Goal: Information Seeking & Learning: Learn about a topic

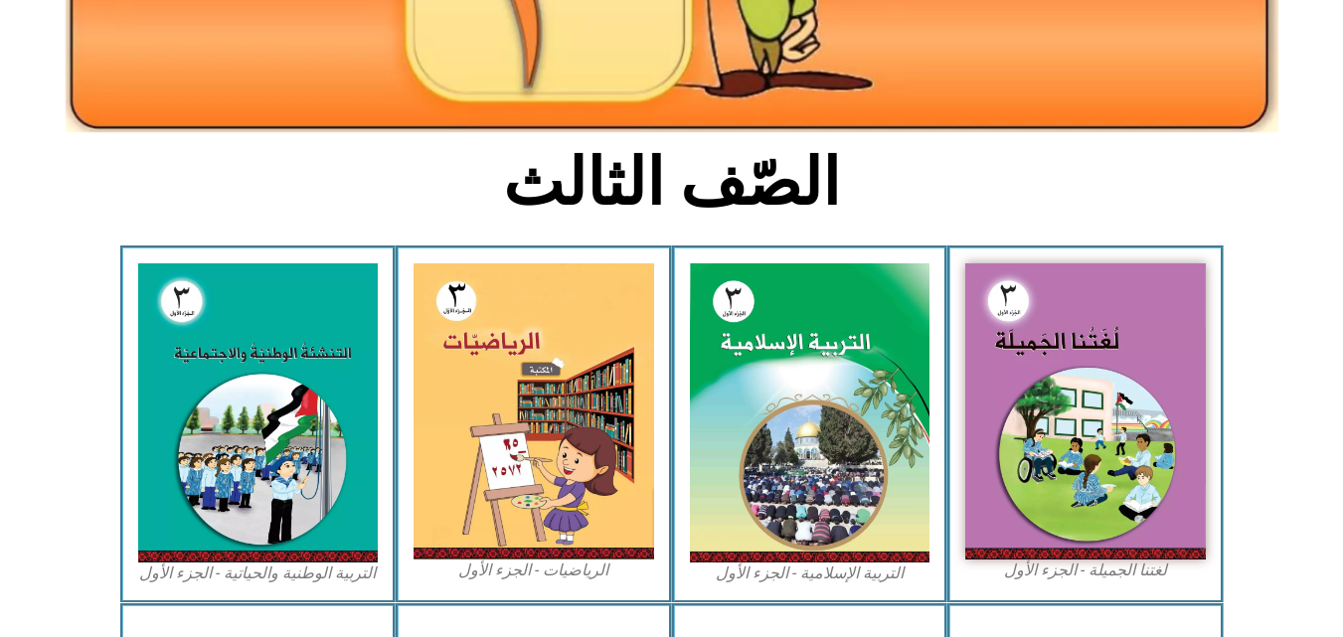
scroll to position [388, 0]
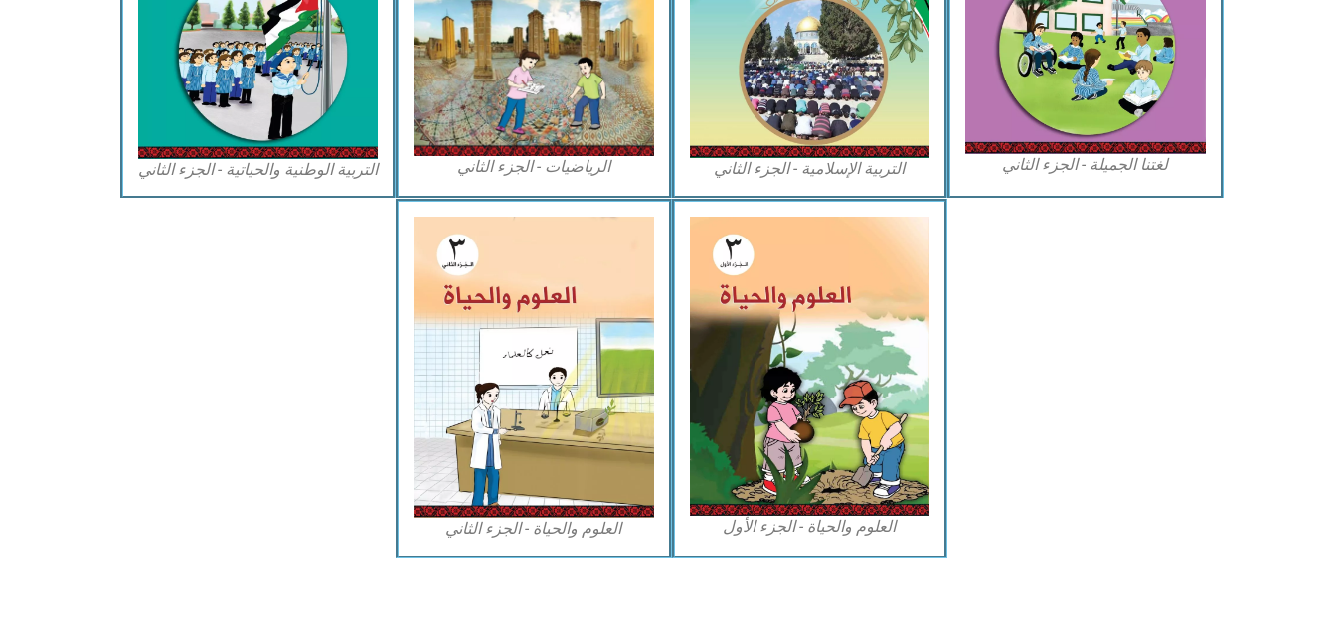
drag, startPoint x: 1357, startPoint y: 267, endPoint x: 1331, endPoint y: 585, distance: 318.2
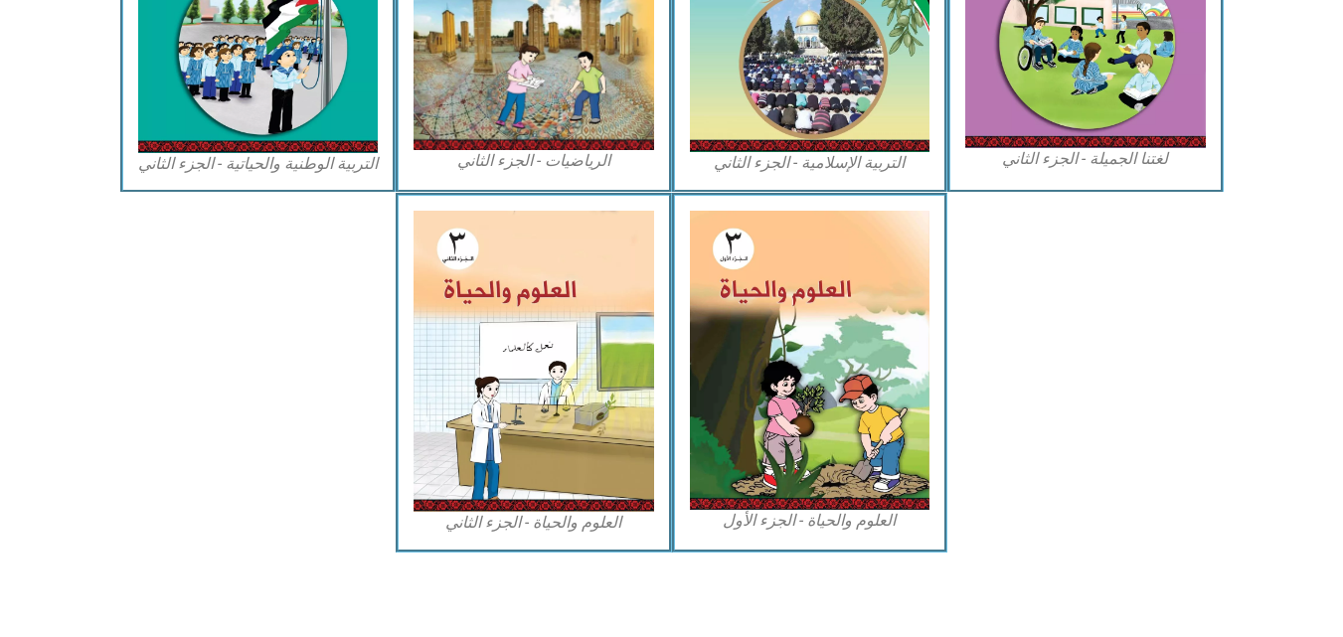
click at [793, 514] on figcaption "العلوم والحياة - الجزء الأول" at bounding box center [810, 521] width 241 height 22
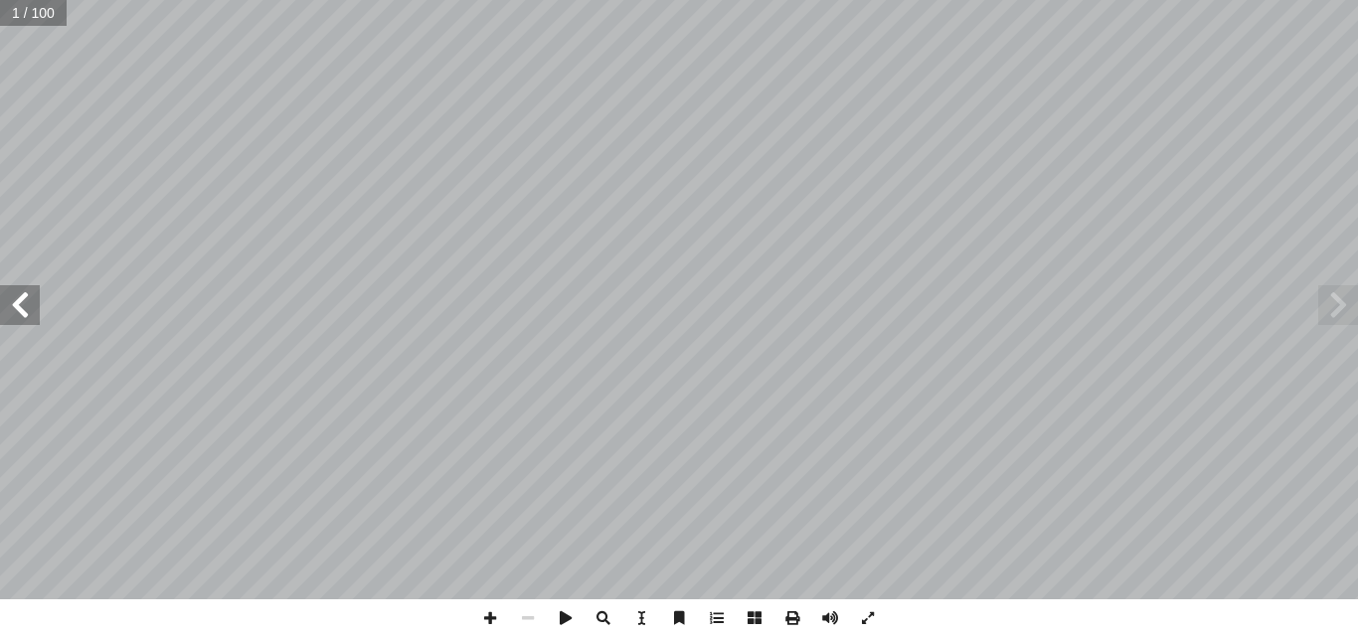
click at [27, 321] on span at bounding box center [20, 305] width 40 height 40
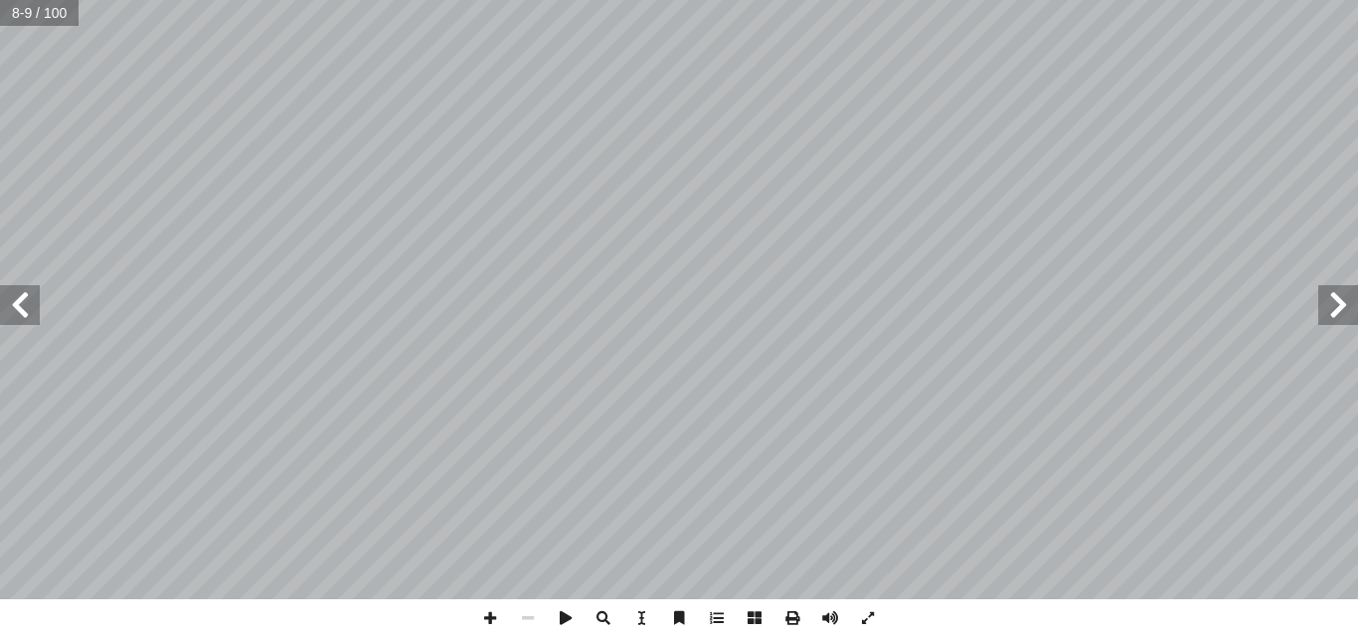
click at [27, 321] on span at bounding box center [20, 305] width 40 height 40
click at [478, 619] on span at bounding box center [490, 619] width 38 height 38
click at [496, 615] on span at bounding box center [490, 619] width 38 height 38
click at [488, 624] on span at bounding box center [490, 619] width 38 height 38
